Goal: Task Accomplishment & Management: Manage account settings

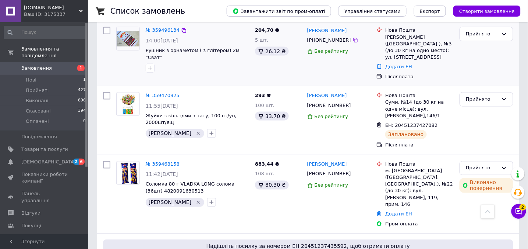
scroll to position [245, 0]
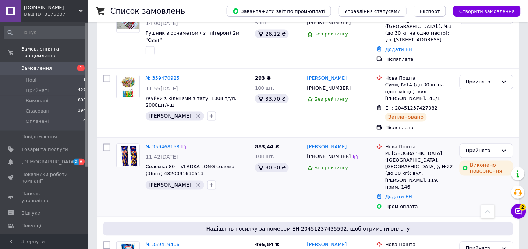
click at [165, 144] on link "№ 359468158" at bounding box center [163, 147] width 34 height 6
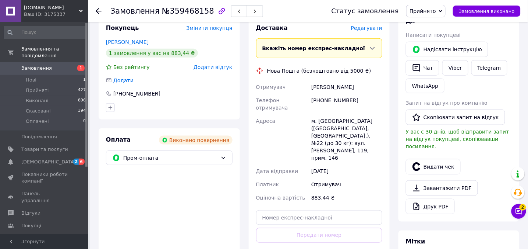
scroll to position [147, 0]
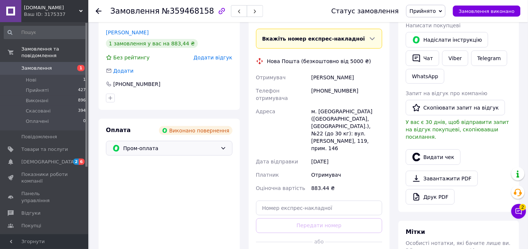
click at [156, 145] on div "Пром-оплата" at bounding box center [169, 148] width 127 height 15
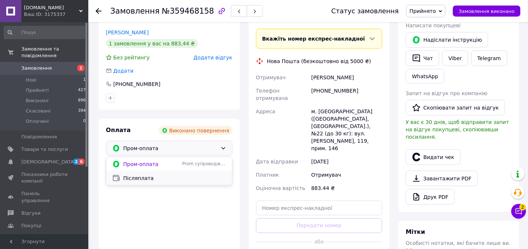
click at [141, 174] on span "Післяплата" at bounding box center [174, 177] width 103 height 7
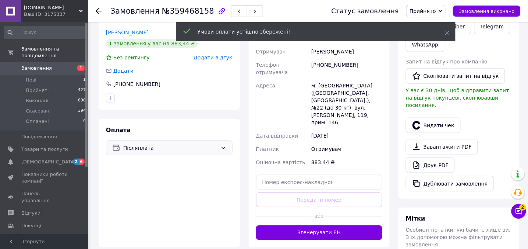
click at [170, 144] on span "Післяплата" at bounding box center [170, 148] width 94 height 8
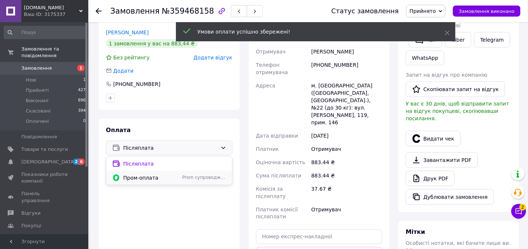
click at [145, 174] on span "Пром-оплата" at bounding box center [151, 177] width 56 height 7
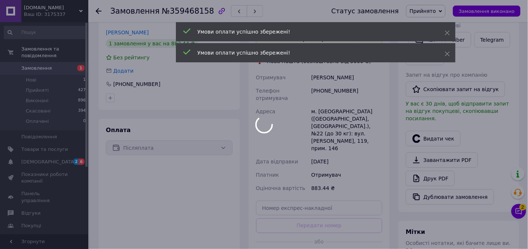
scroll to position [18, 0]
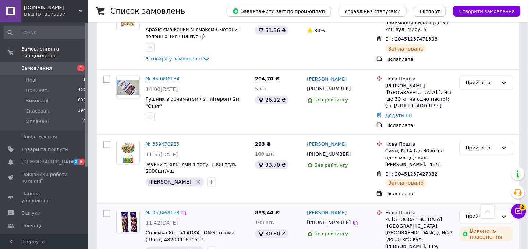
scroll to position [196, 0]
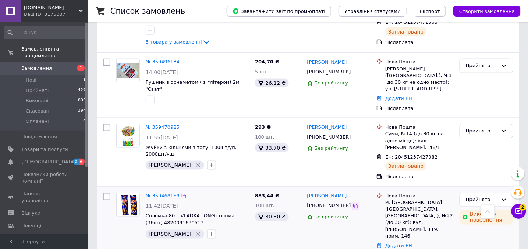
click at [353, 204] on icon at bounding box center [355, 206] width 4 height 4
drag, startPoint x: 354, startPoint y: 188, endPoint x: 327, endPoint y: 190, distance: 27.3
click at [327, 192] on div "[PERSON_NAME]" at bounding box center [339, 196] width 65 height 8
copy link "[PERSON_NAME]"
drag, startPoint x: 305, startPoint y: 191, endPoint x: 325, endPoint y: 191, distance: 20.3
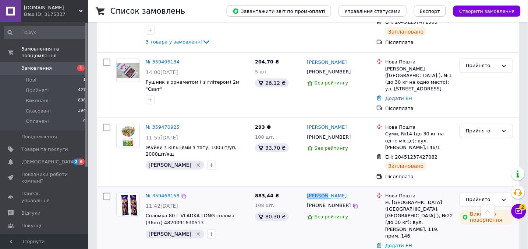
click at [325, 191] on div "[PERSON_NAME] [PHONE_NUMBER] Без рейтингу" at bounding box center [340, 226] width 70 height 72
copy link "[PERSON_NAME]"
